Goal: Check status: Check status

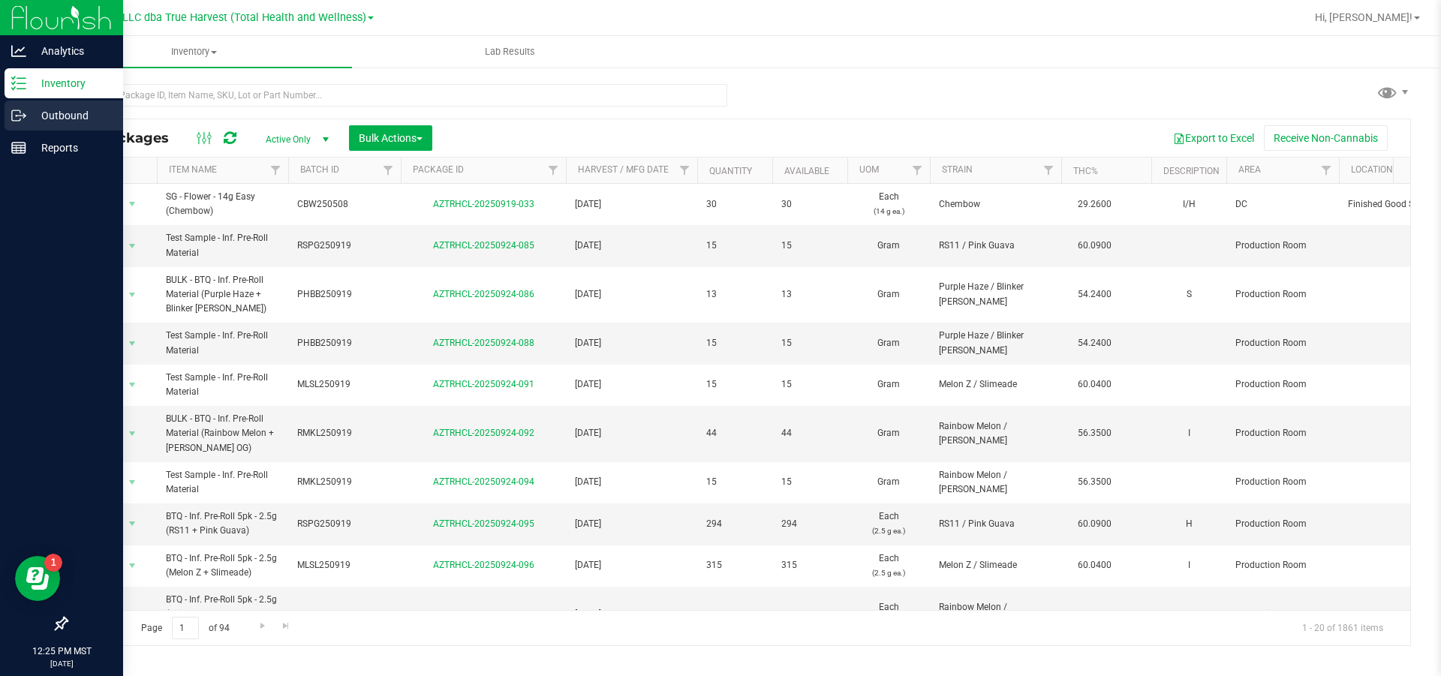
click at [47, 115] on p "Outbound" at bounding box center [71, 116] width 90 height 18
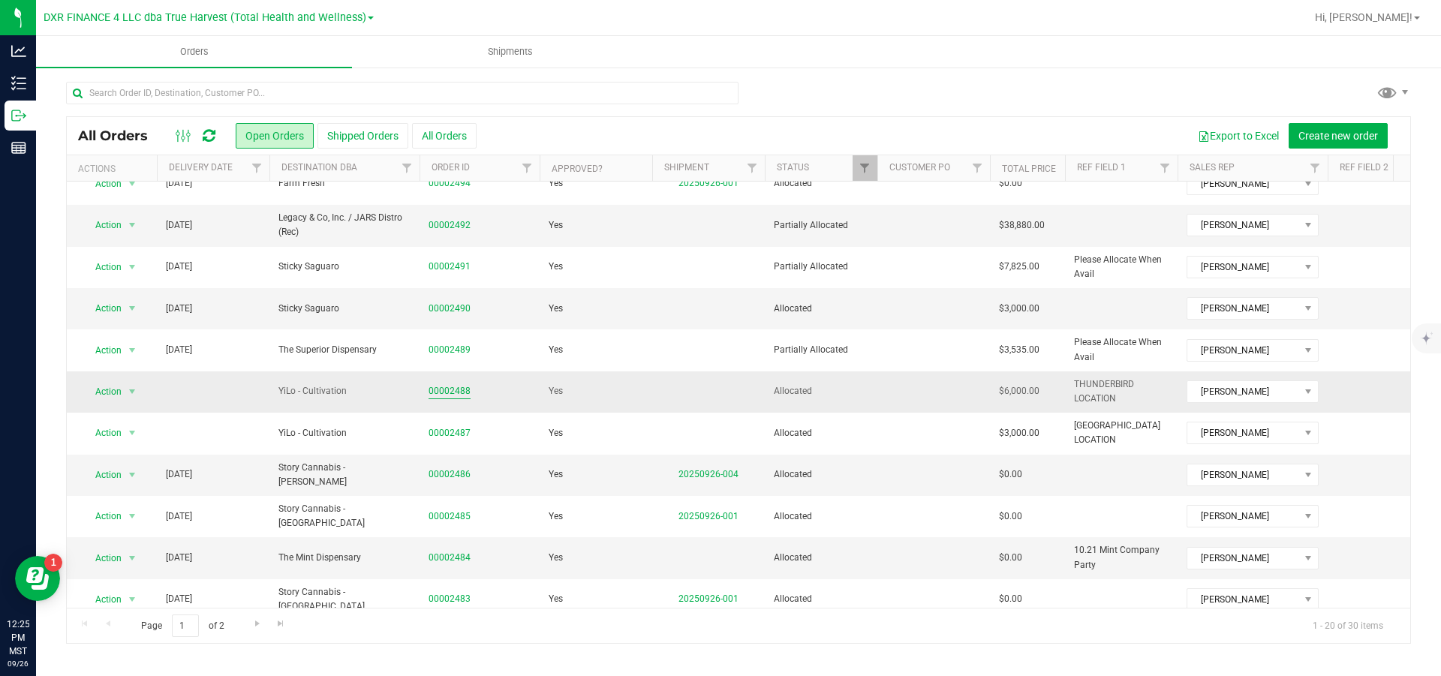
scroll to position [113, 0]
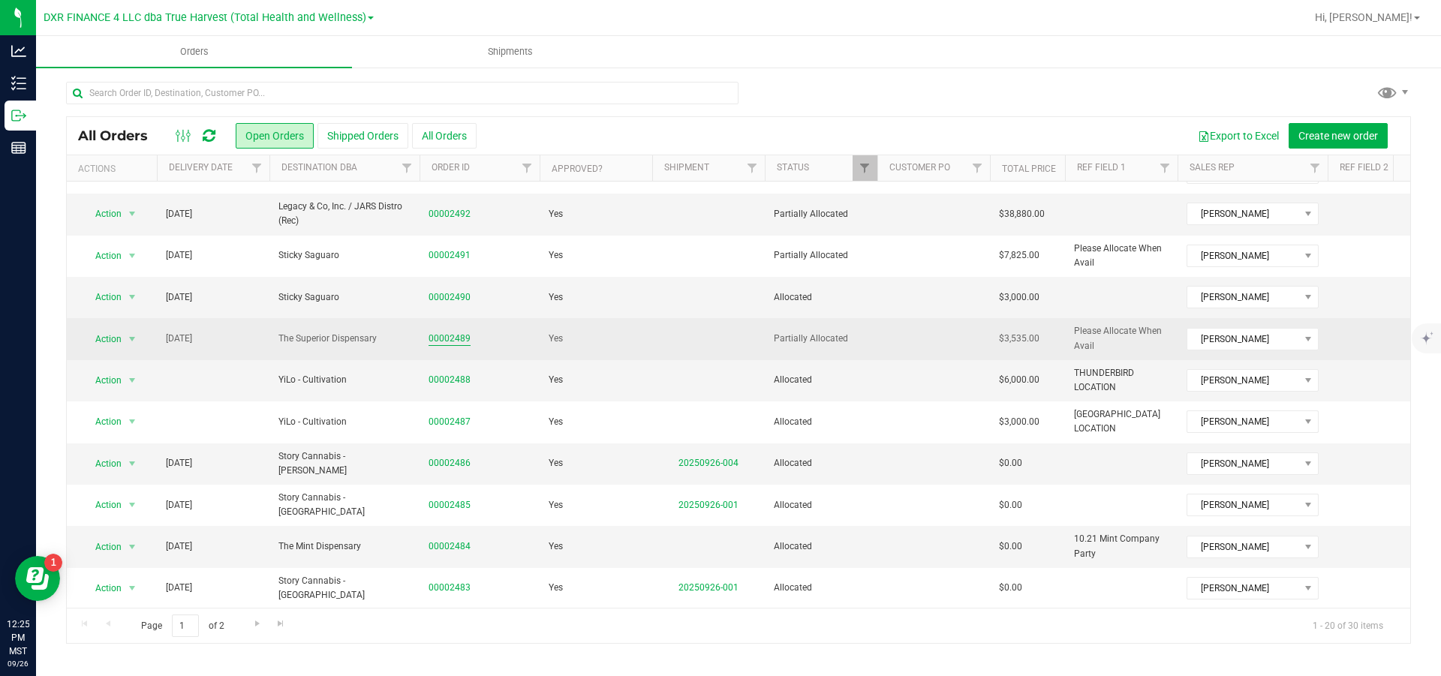
click at [460, 342] on link "00002489" at bounding box center [450, 339] width 42 height 14
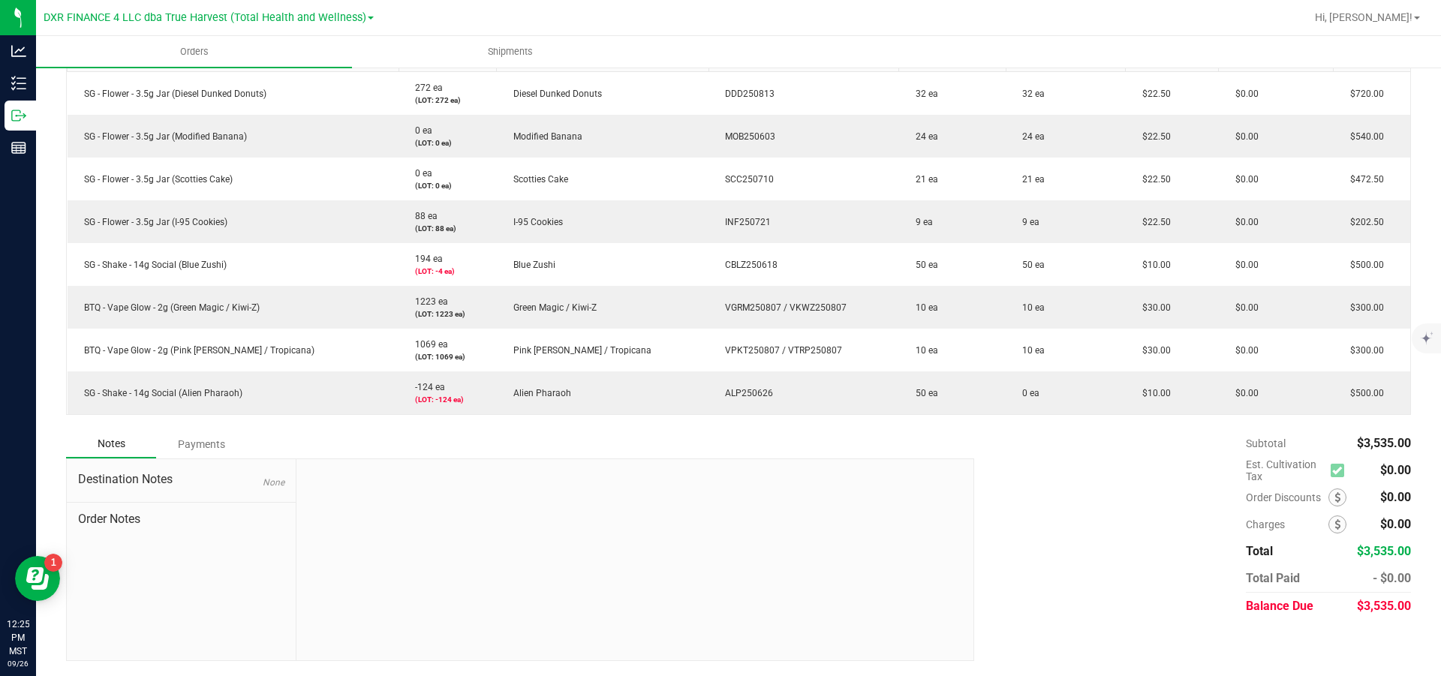
scroll to position [334, 0]
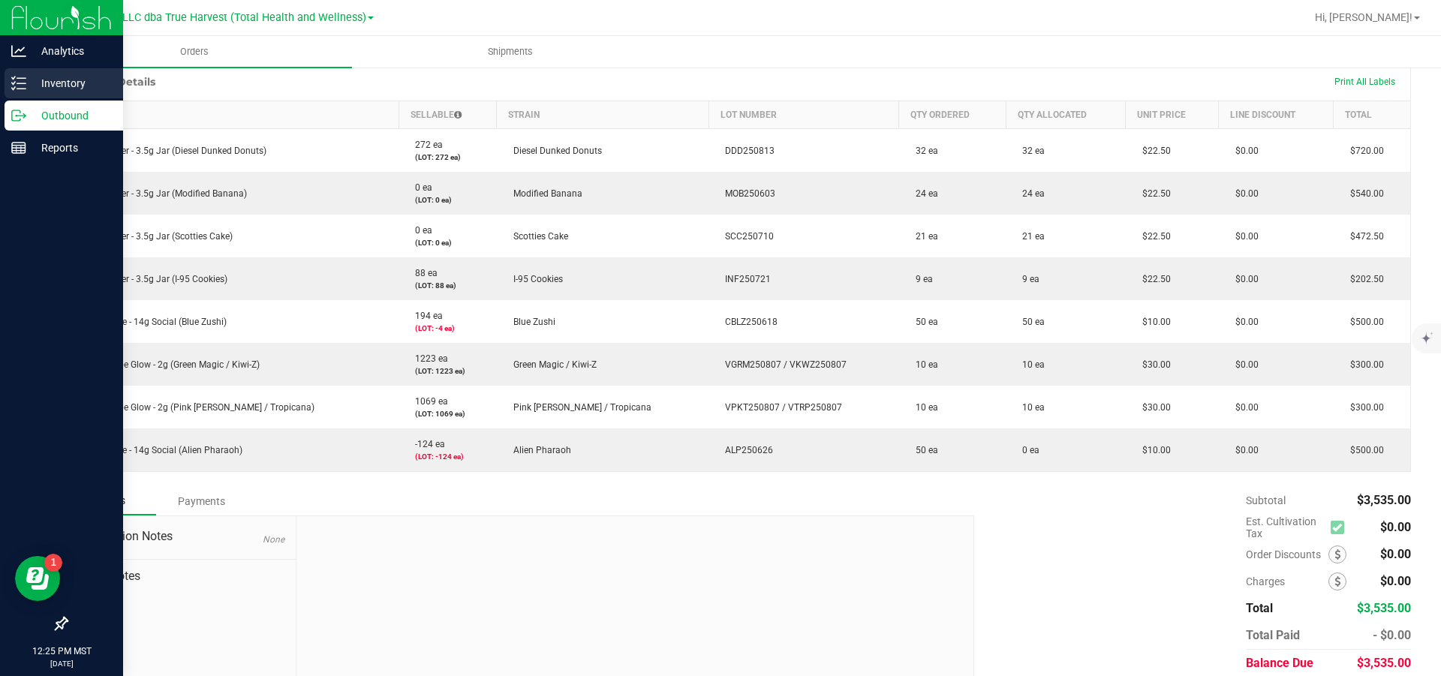
click at [118, 81] on div "Inventory" at bounding box center [64, 83] width 119 height 30
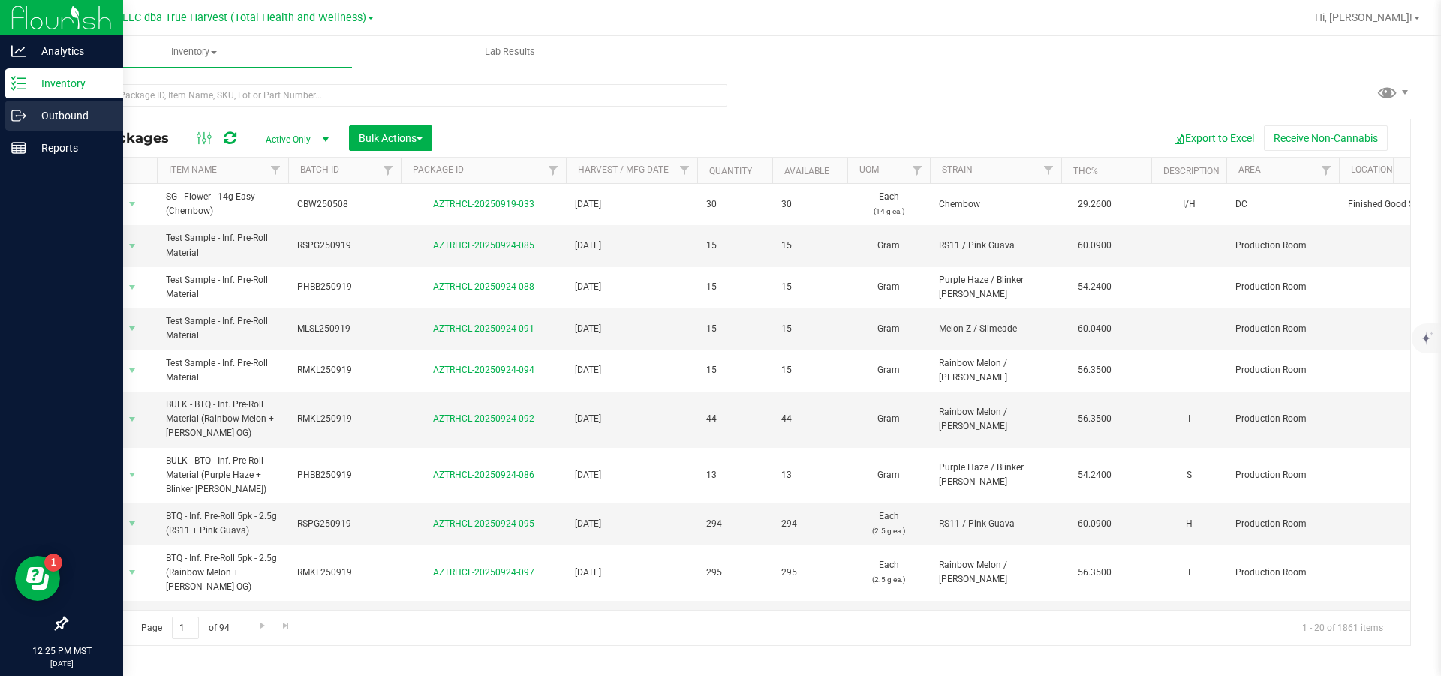
click at [24, 115] on icon at bounding box center [24, 114] width 2 height 2
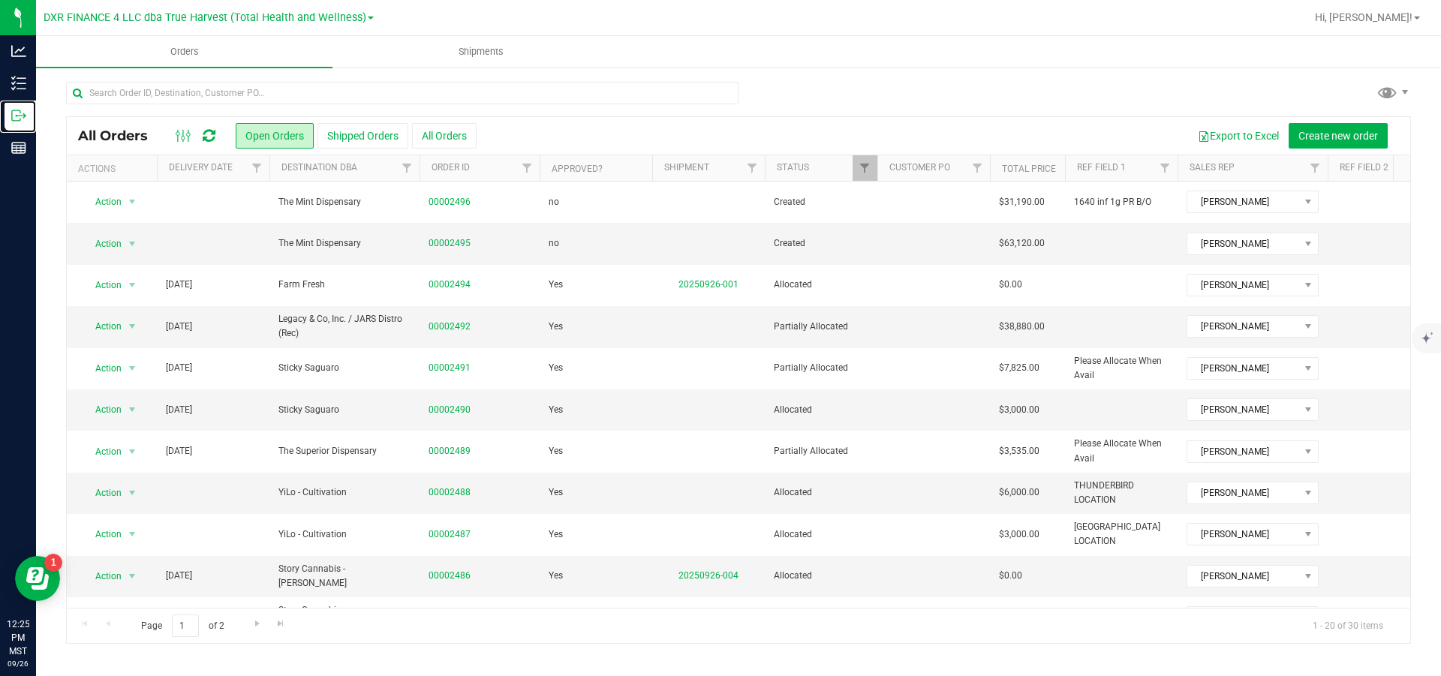
scroll to position [421, 0]
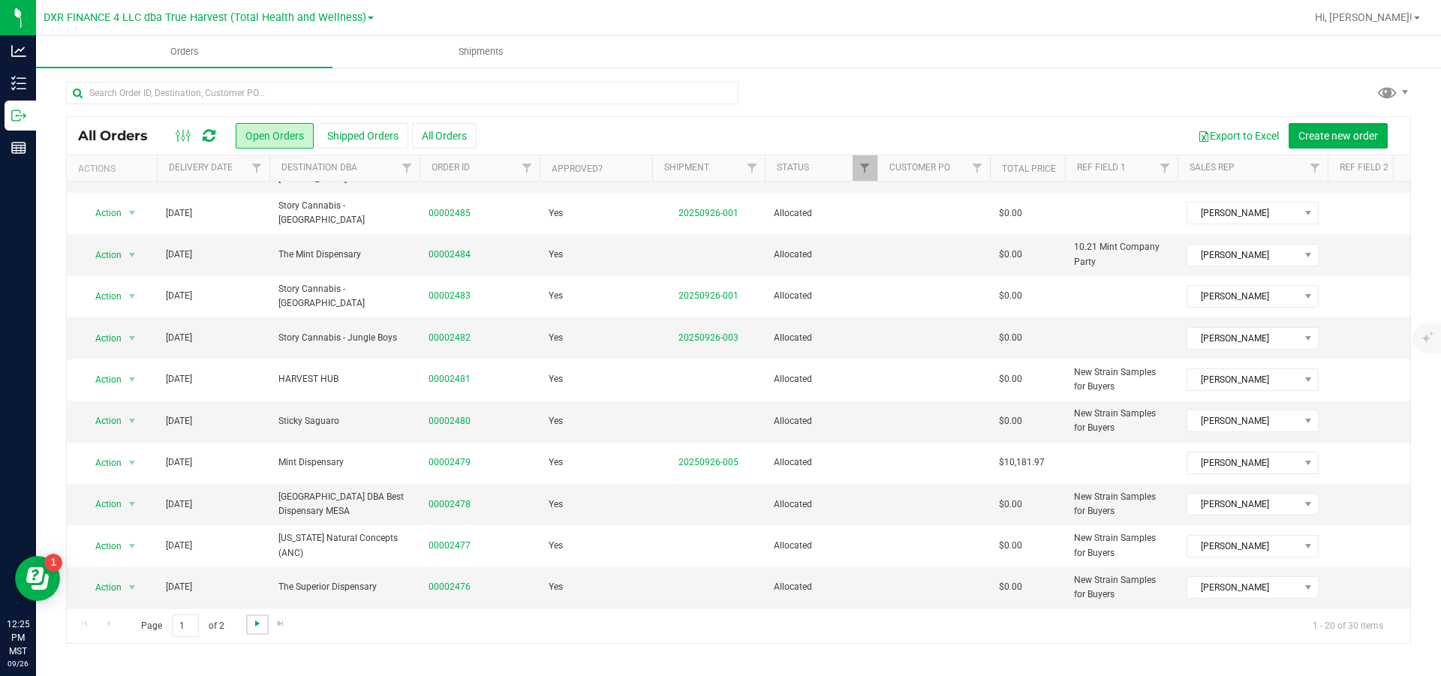
click at [264, 626] on span "Go to the next page" at bounding box center [258, 624] width 12 height 12
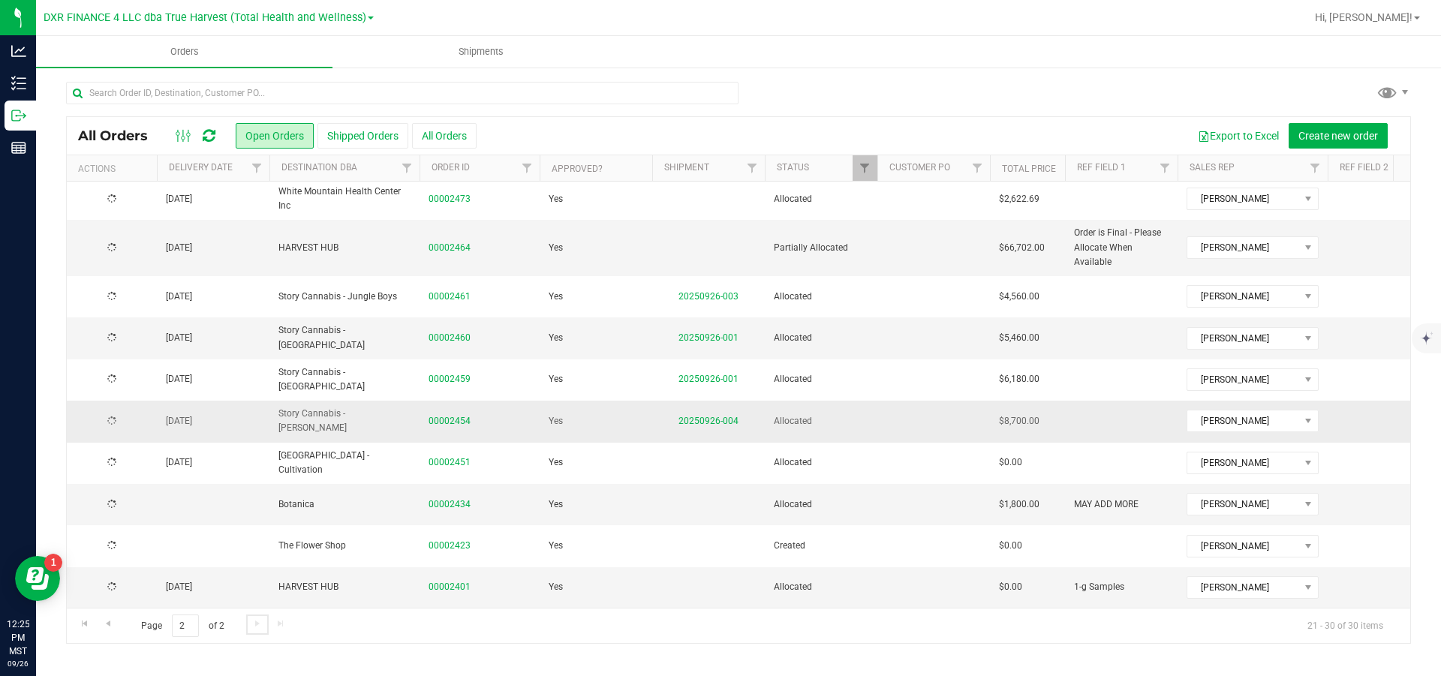
scroll to position [0, 0]
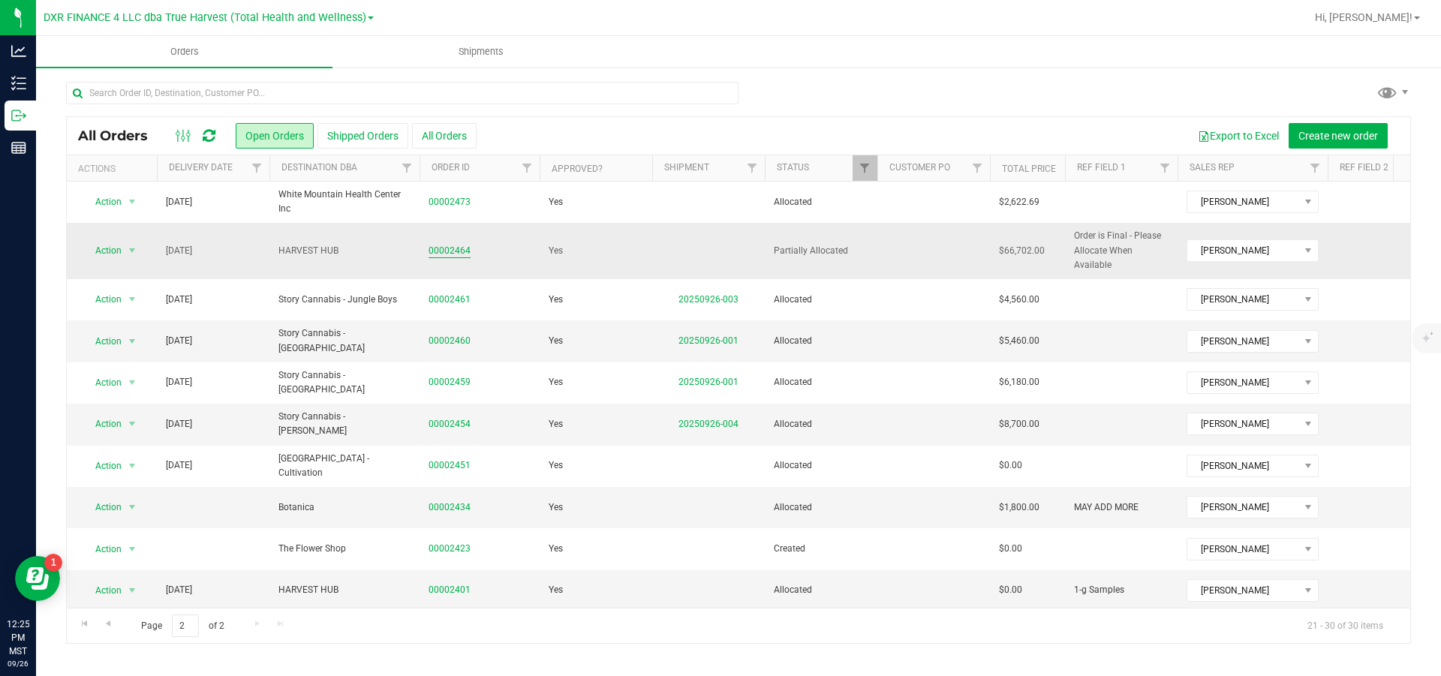
click at [462, 252] on link "00002464" at bounding box center [450, 251] width 42 height 14
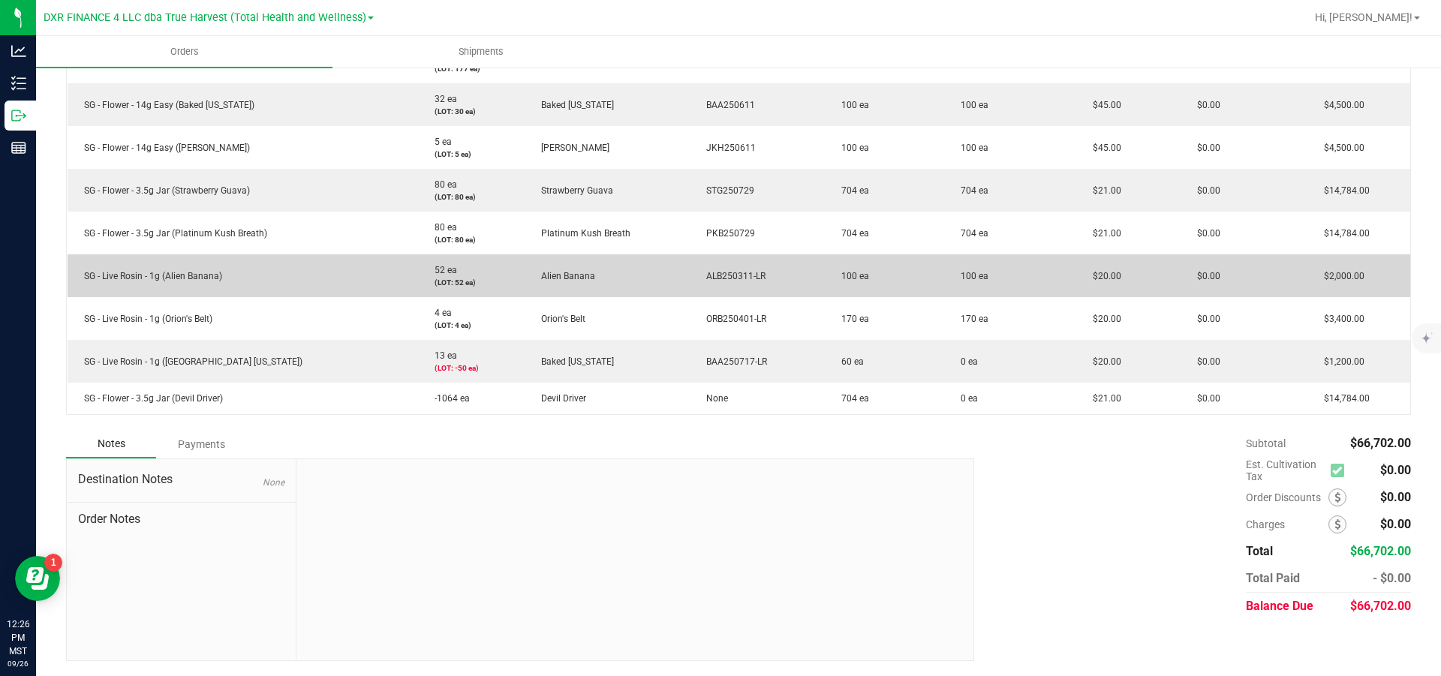
scroll to position [368, 0]
